Goal: Find contact information: Find contact information

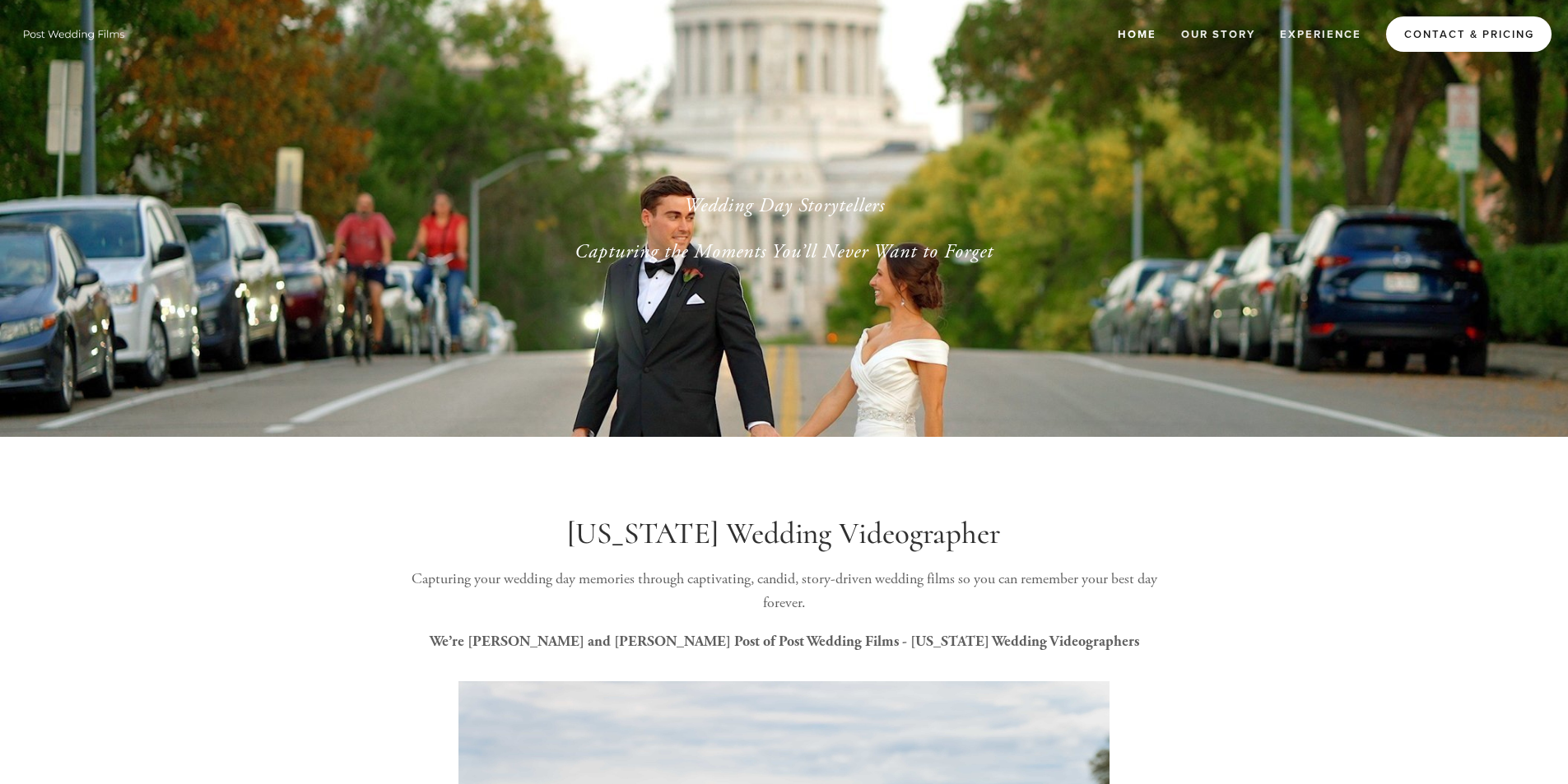
click at [1441, 32] on link "Contact & Pricing" at bounding box center [1468, 34] width 166 height 35
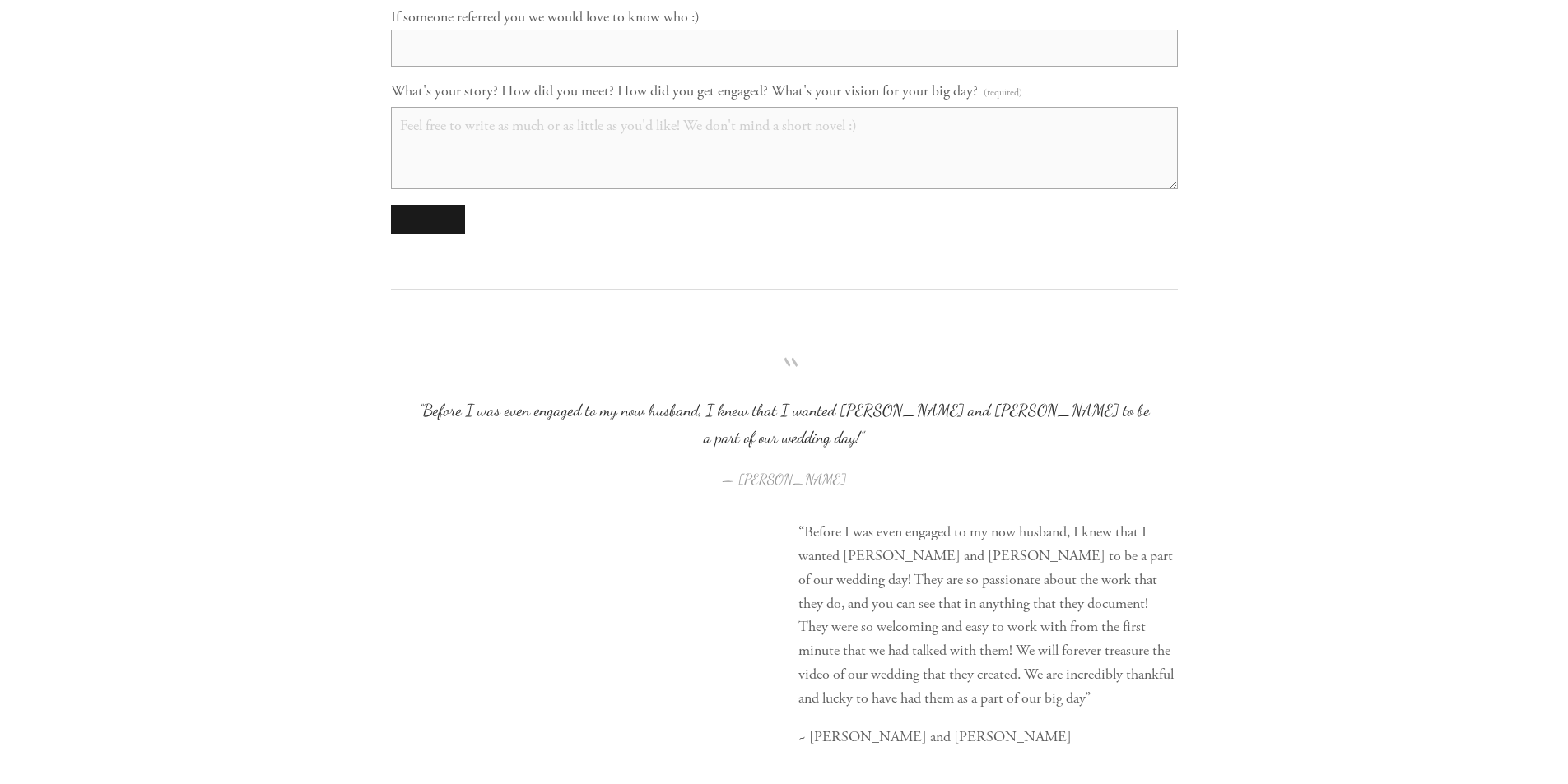
scroll to position [1979, 0]
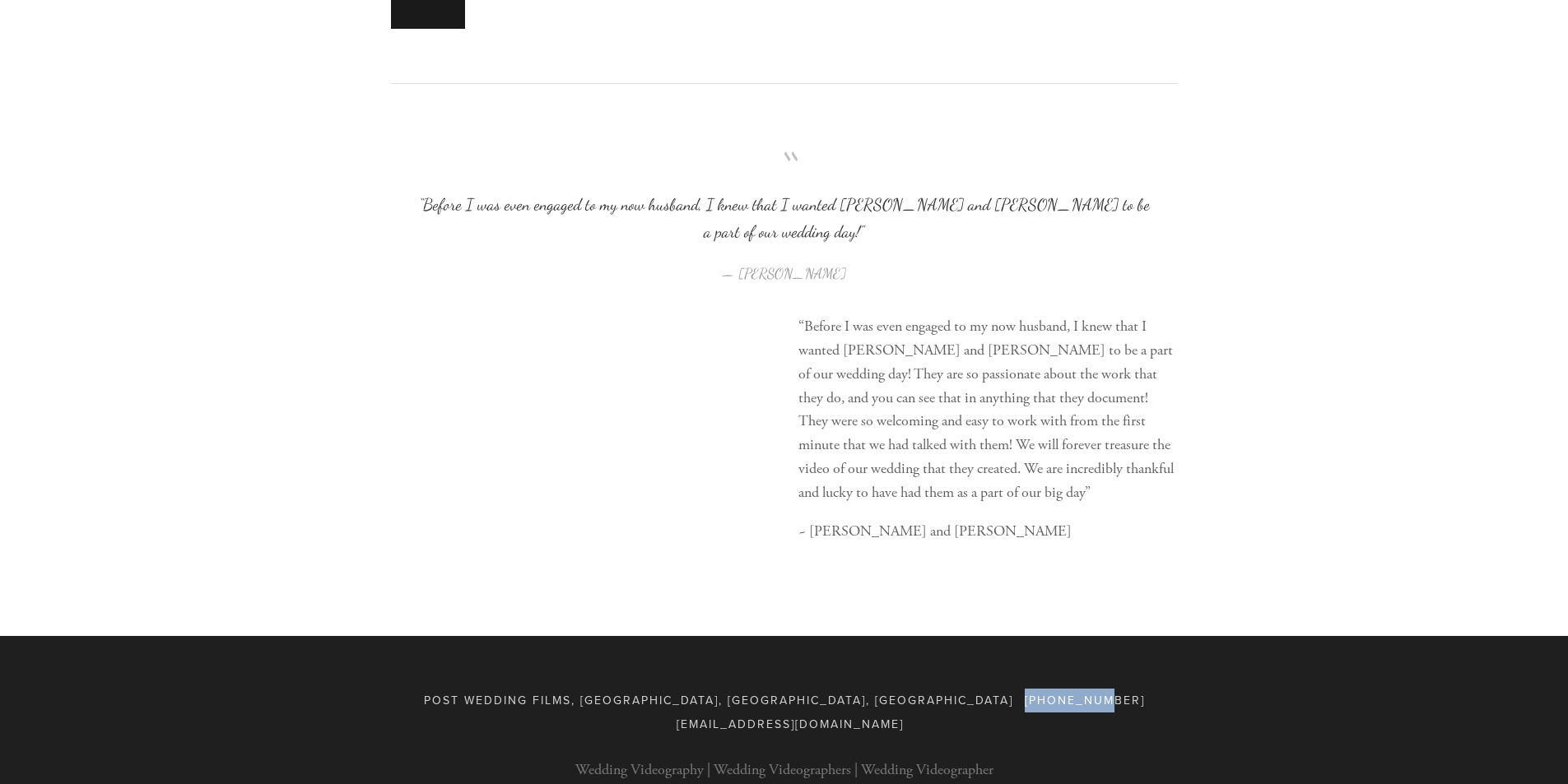
drag, startPoint x: 792, startPoint y: 673, endPoint x: 841, endPoint y: 669, distance: 49.2
click at [1025, 692] on span "[PHONE_NUMBER]" at bounding box center [1085, 701] width 120 height 17
drag, startPoint x: 849, startPoint y: 671, endPoint x: 764, endPoint y: 671, distance: 85.0
click at [764, 689] on div "Post Wedding Films, [GEOGRAPHIC_DATA], [GEOGRAPHIC_DATA], [GEOGRAPHIC_DATA] [PH…" at bounding box center [784, 713] width 787 height 48
copy span "[PHONE_NUMBER]"
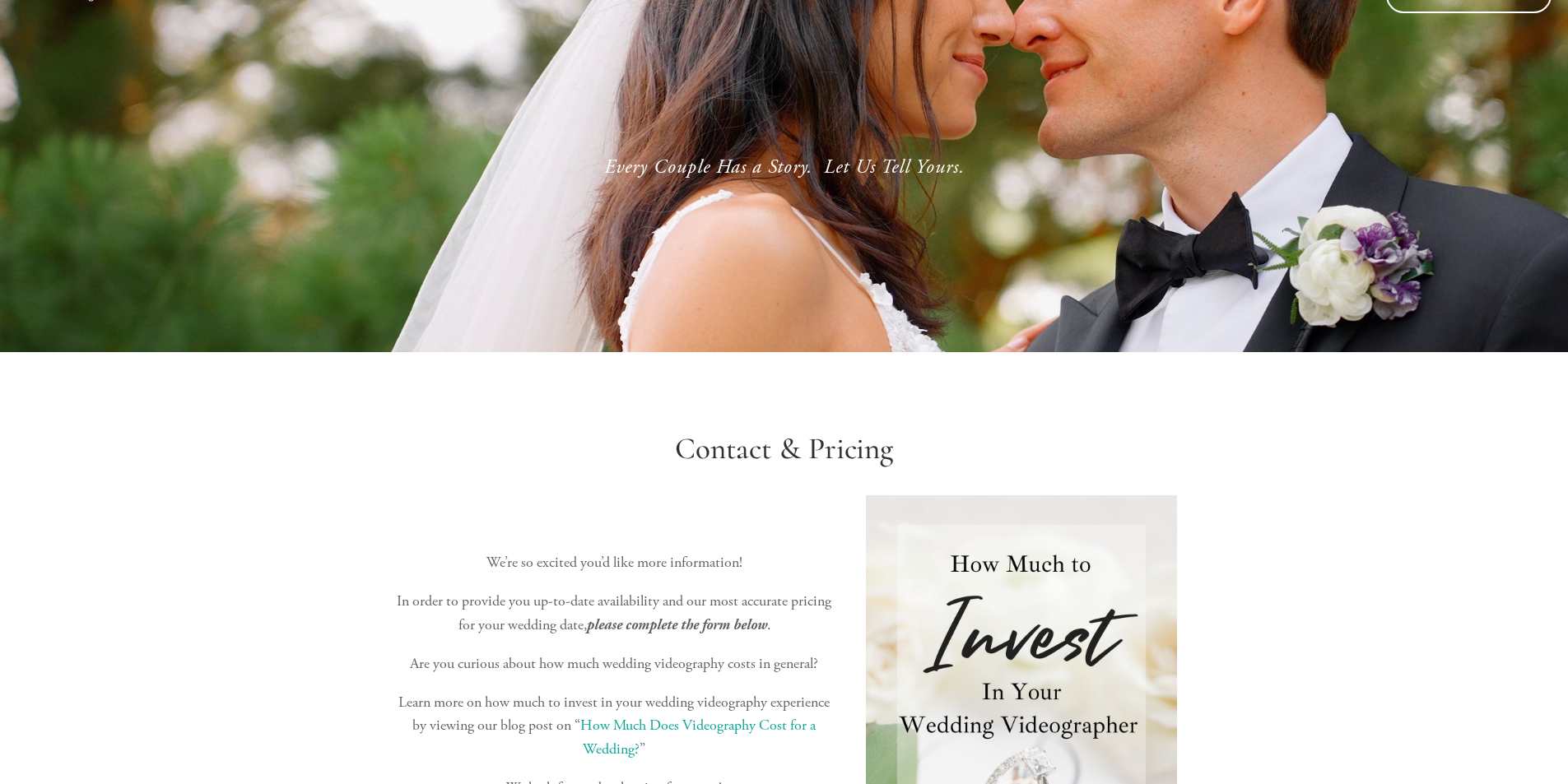
scroll to position [0, 0]
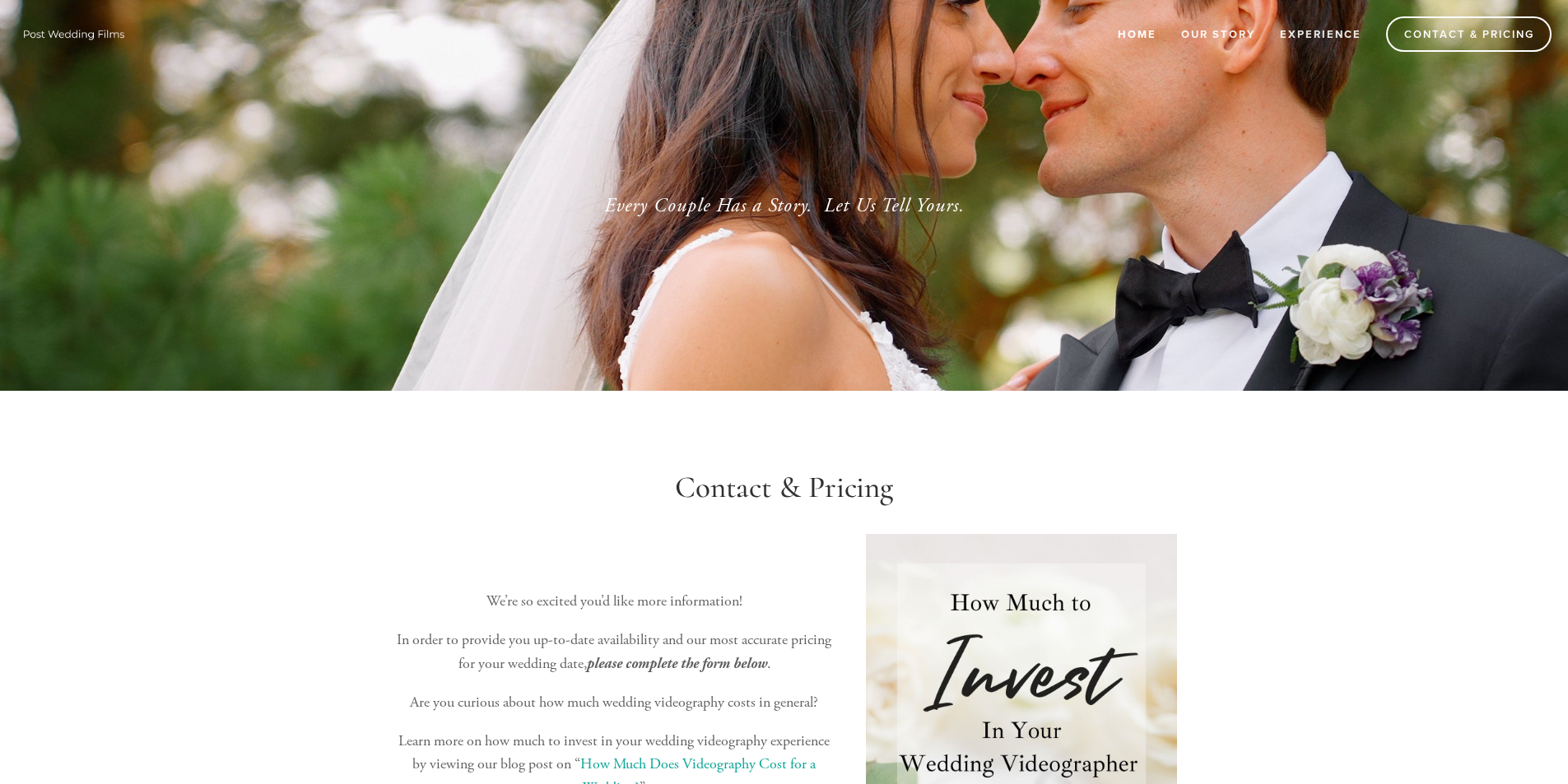
click at [1126, 35] on link "Home" at bounding box center [1137, 33] width 60 height 27
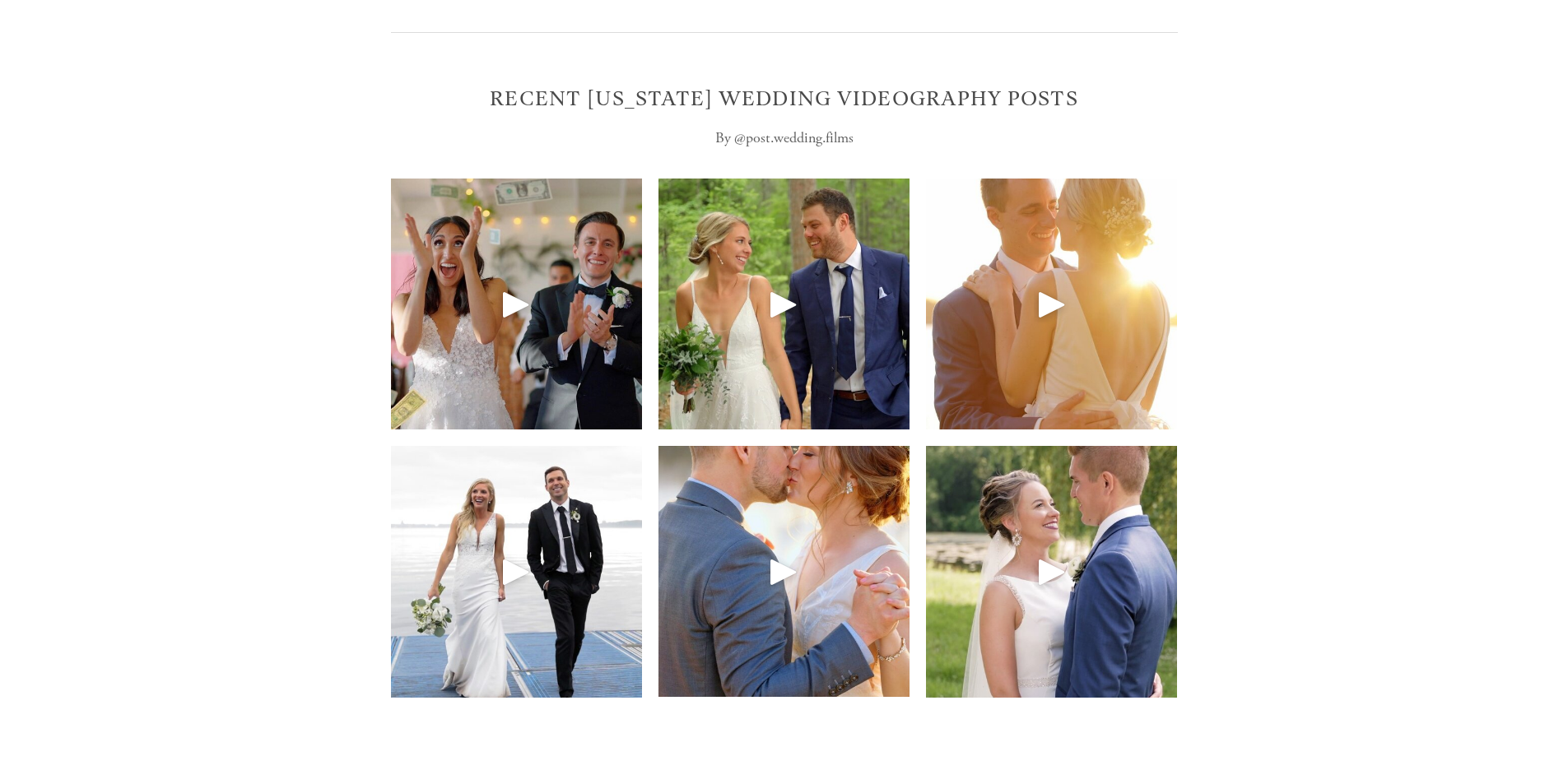
scroll to position [7135, 0]
